Goal: Transaction & Acquisition: Book appointment/travel/reservation

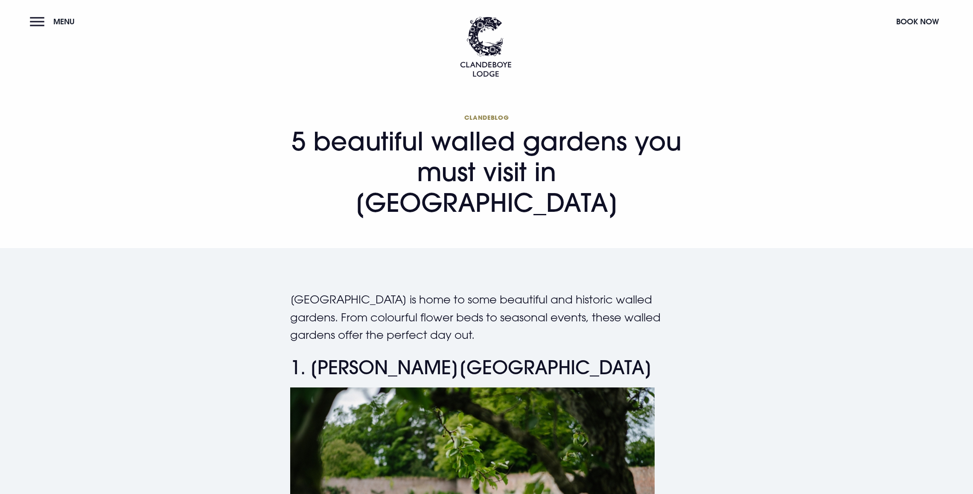
click at [36, 23] on button "Menu" at bounding box center [54, 21] width 49 height 18
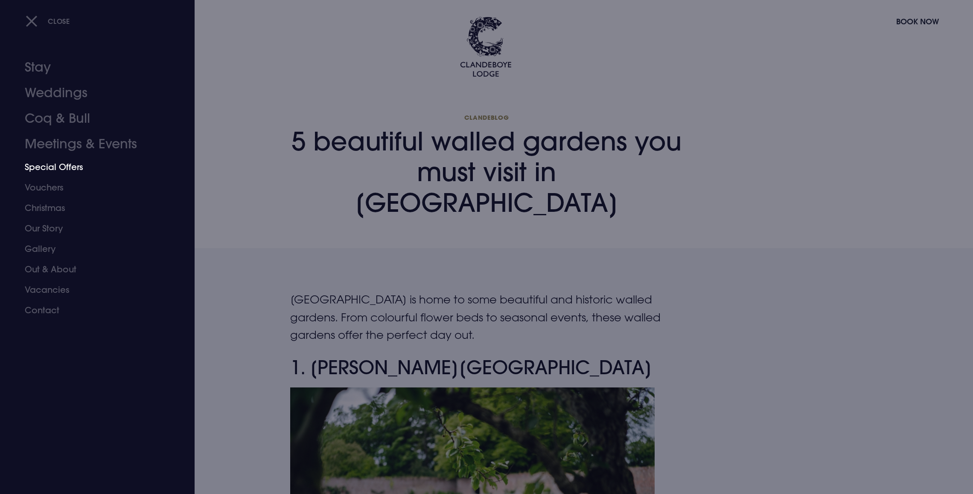
click at [60, 168] on link "Special Offers" at bounding box center [92, 167] width 135 height 20
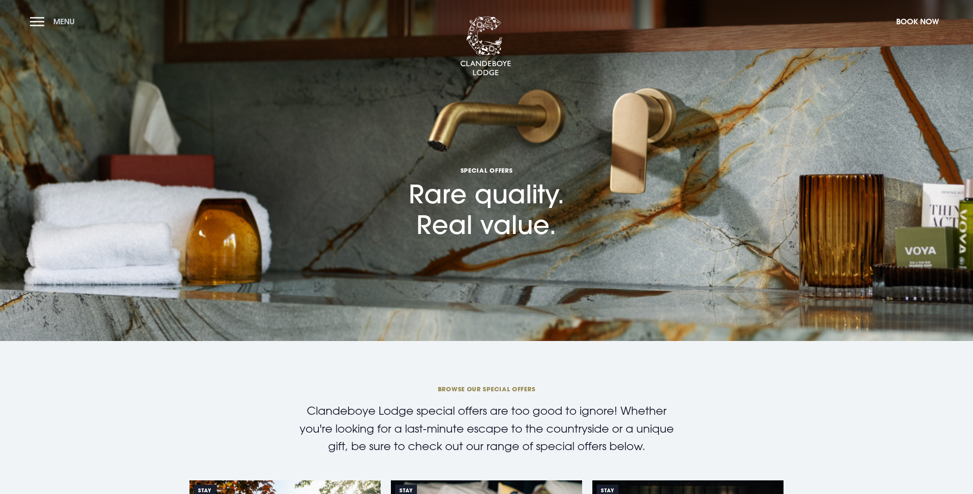
click at [43, 20] on button "Menu" at bounding box center [54, 21] width 49 height 18
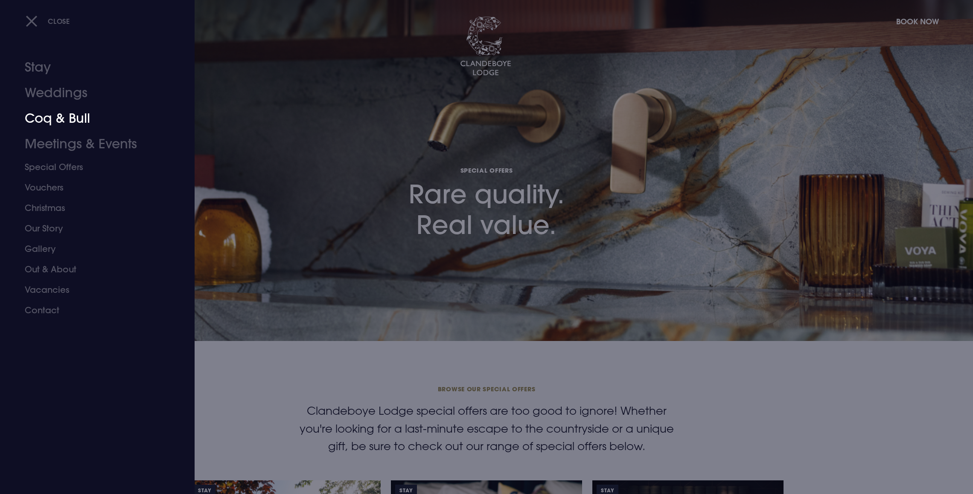
click at [75, 116] on link "Coq & Bull" at bounding box center [92, 119] width 135 height 26
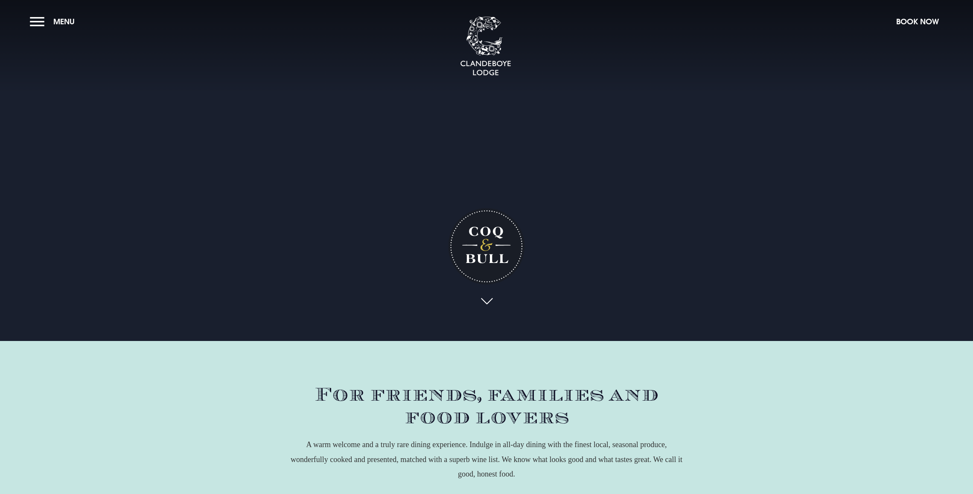
click at [39, 23] on button "Menu" at bounding box center [54, 21] width 49 height 18
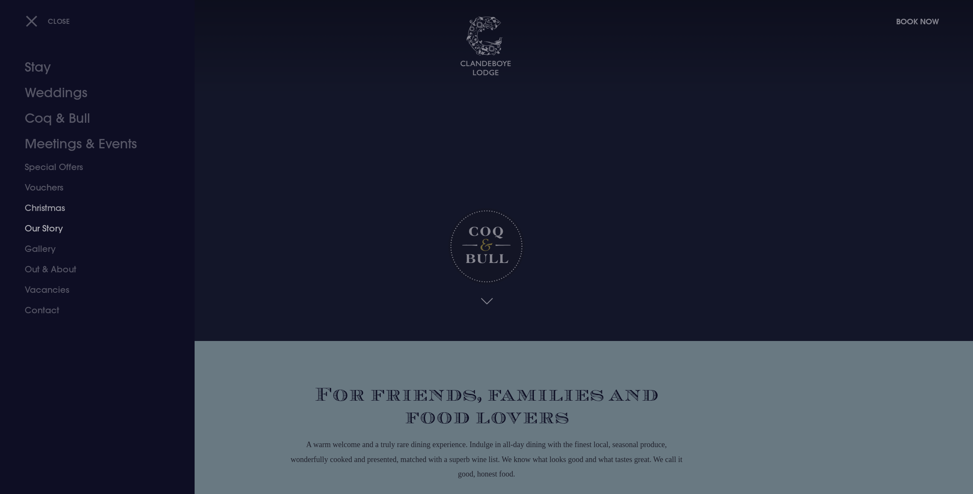
click at [54, 209] on link "Christmas" at bounding box center [92, 208] width 135 height 20
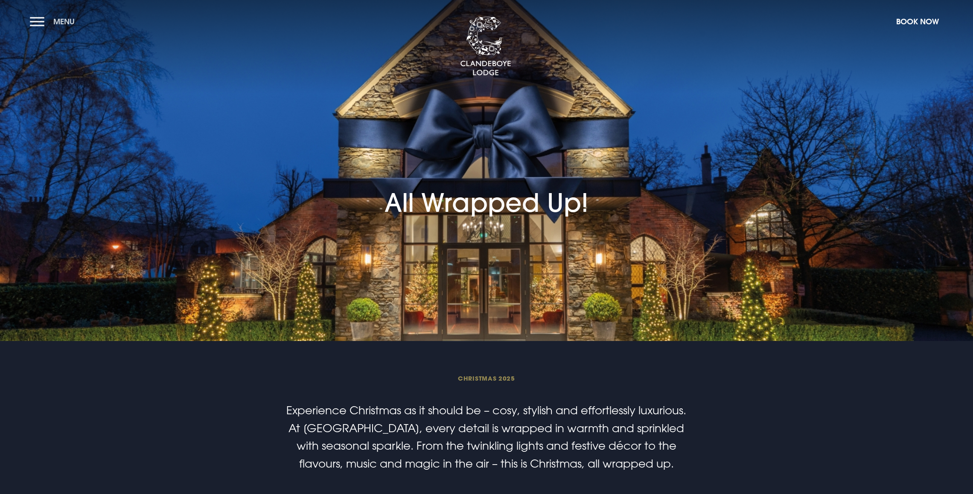
click at [38, 21] on button "Menu" at bounding box center [54, 21] width 49 height 18
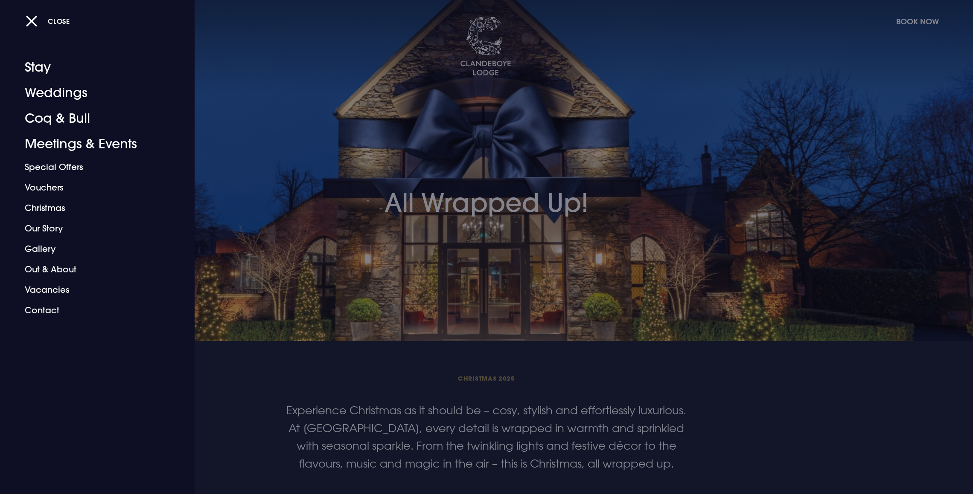
drag, startPoint x: 464, startPoint y: 239, endPoint x: 477, endPoint y: 259, distance: 23.4
click at [465, 239] on div at bounding box center [486, 247] width 973 height 494
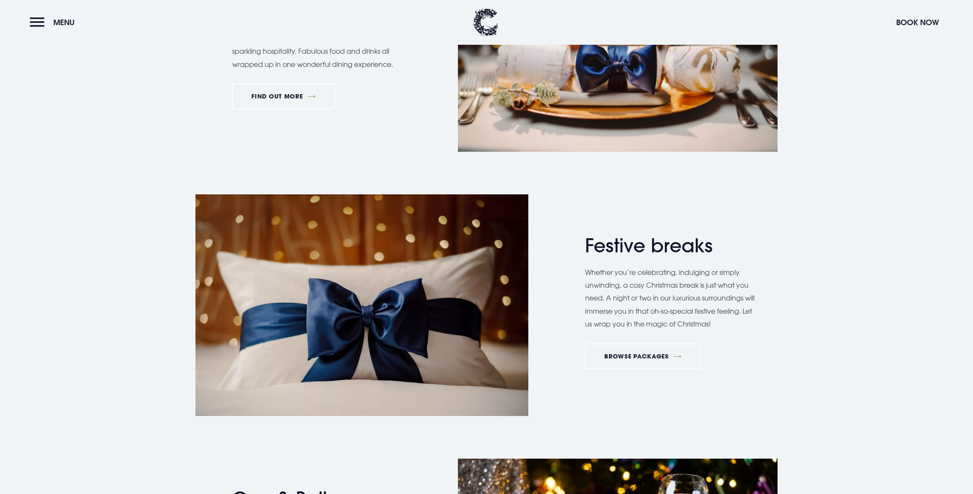
scroll to position [1119, 0]
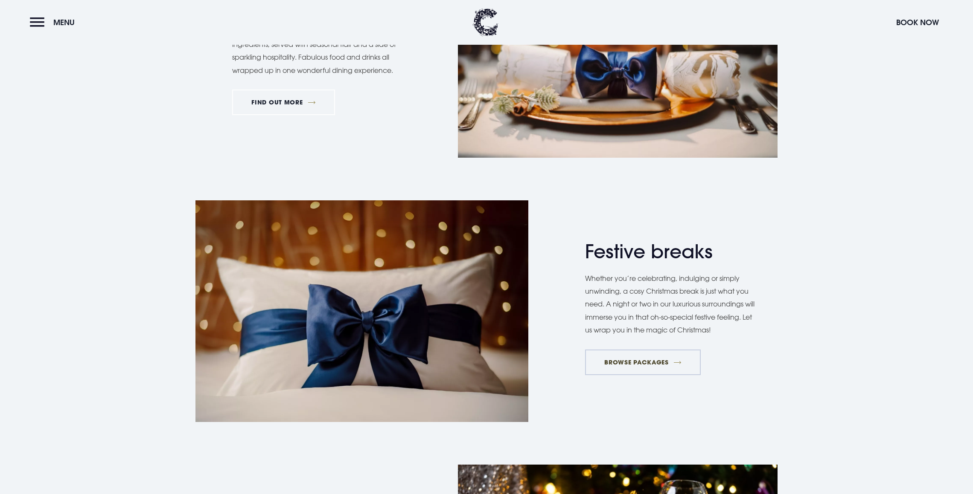
click at [648, 360] on link "BROWSE PACKAGES" at bounding box center [643, 363] width 116 height 26
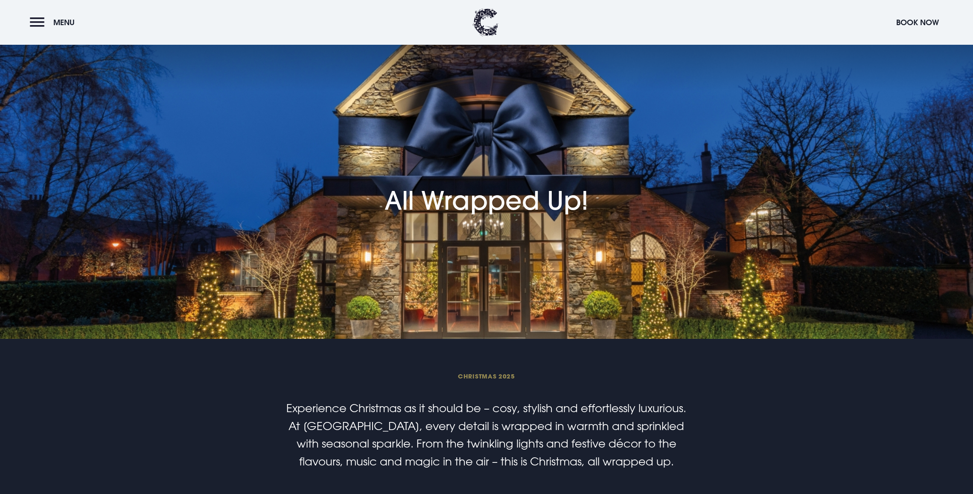
scroll to position [0, 0]
